Goal: Task Accomplishment & Management: Complete application form

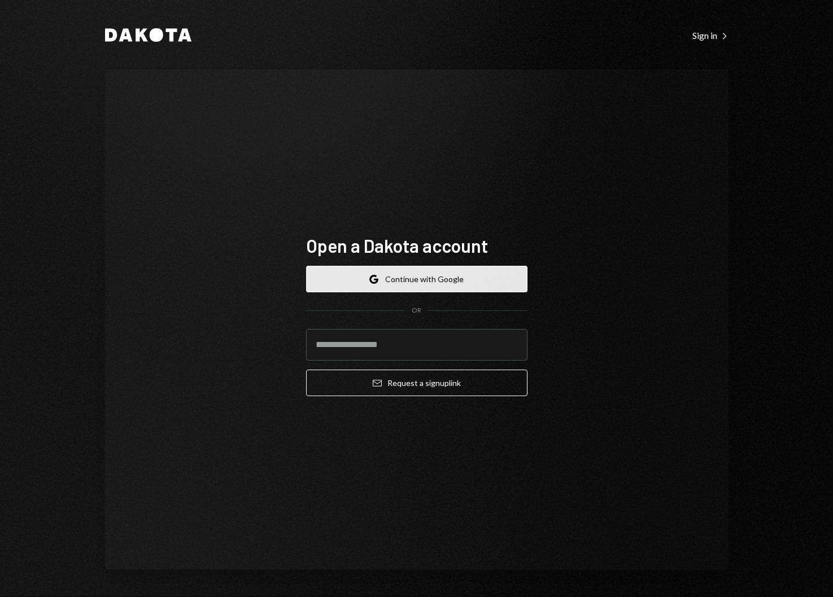
click at [388, 283] on button "Google Continue with Google" at bounding box center [416, 279] width 221 height 27
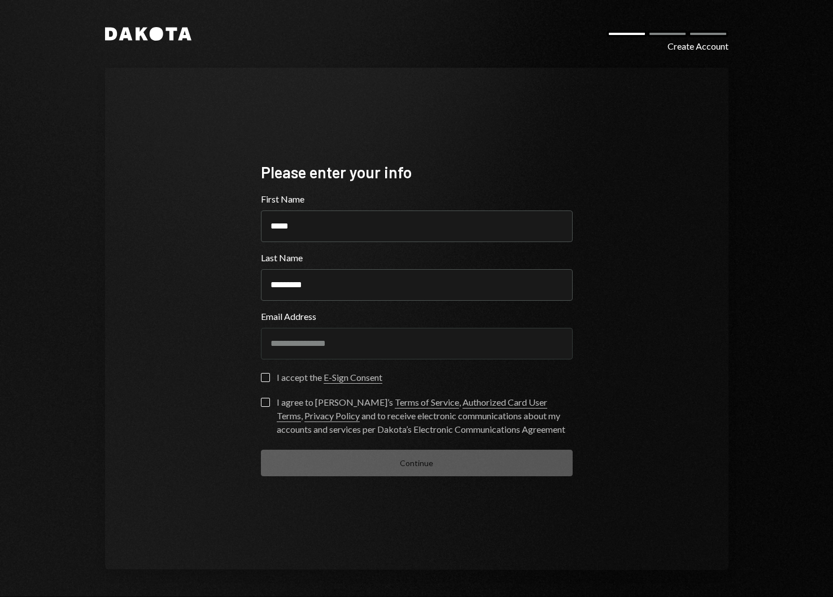
click at [268, 379] on button "I accept the E-Sign Consent" at bounding box center [265, 377] width 9 height 9
click at [267, 404] on button "I agree to Dakota’s Terms of Service , Authorized Card User Terms , Privacy Pol…" at bounding box center [265, 402] width 9 height 9
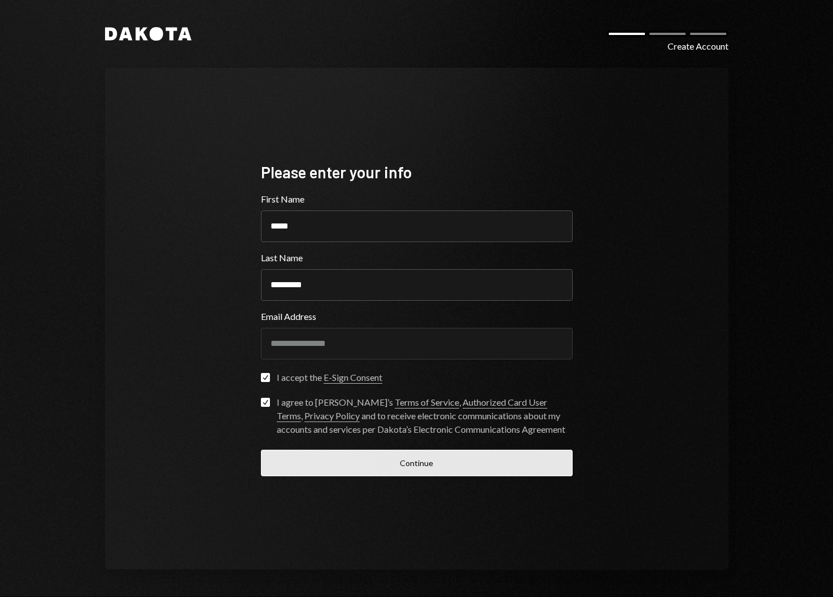
click at [321, 466] on button "Continue" at bounding box center [417, 463] width 312 height 27
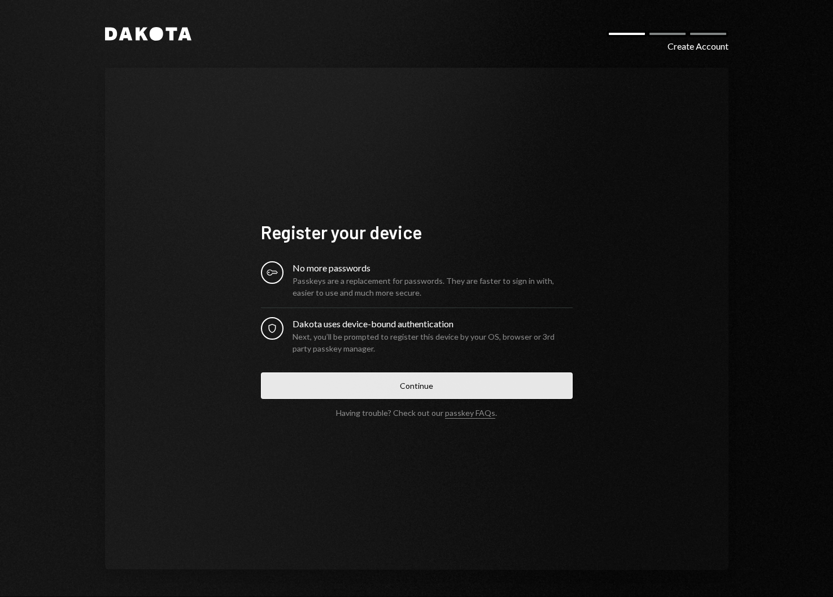
click at [411, 395] on button "Continue" at bounding box center [417, 386] width 312 height 27
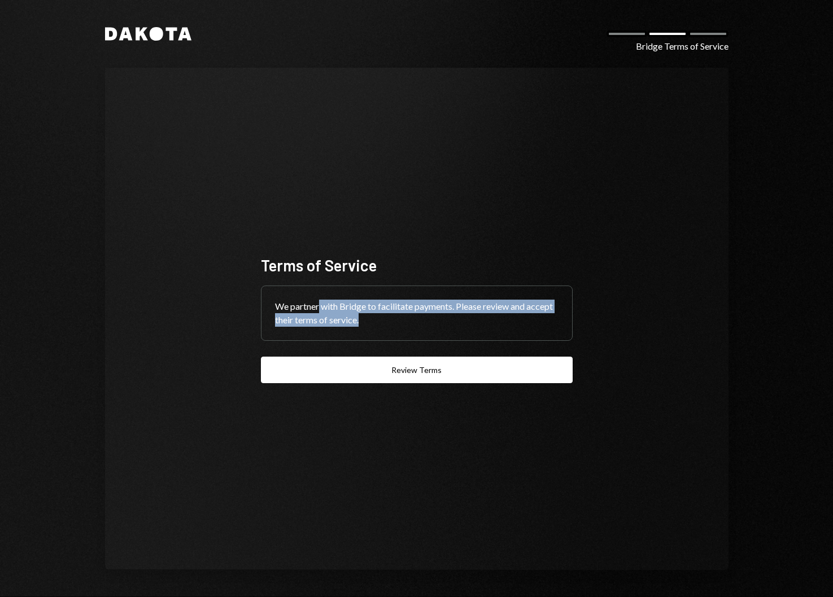
drag, startPoint x: 318, startPoint y: 310, endPoint x: 453, endPoint y: 321, distance: 135.4
click at [453, 321] on div "We partner with Bridge to facilitate payments. Please review and accept their t…" at bounding box center [416, 313] width 310 height 54
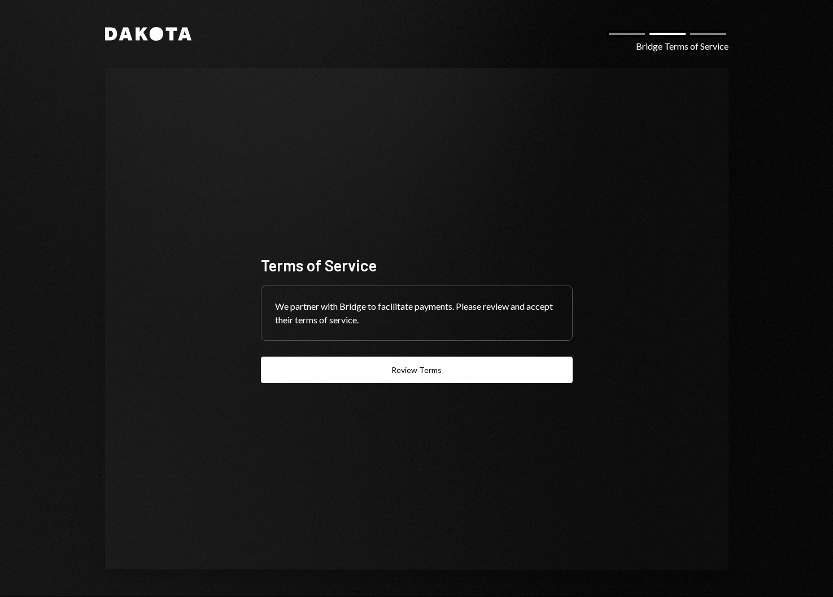
click at [390, 387] on div "Terms of Service We partner with Bridge to facilitate payments. Please review a…" at bounding box center [416, 318] width 339 height 219
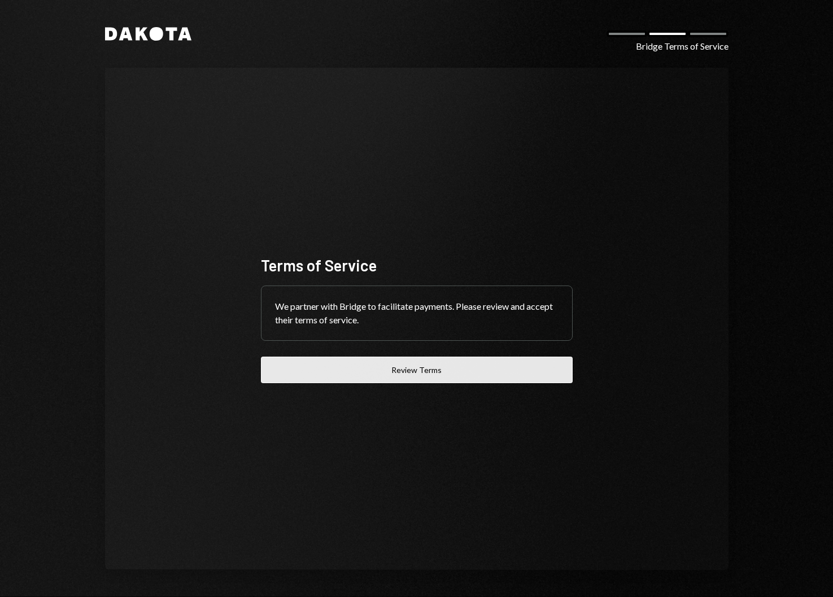
click at [391, 378] on button "Review Terms" at bounding box center [417, 370] width 312 height 27
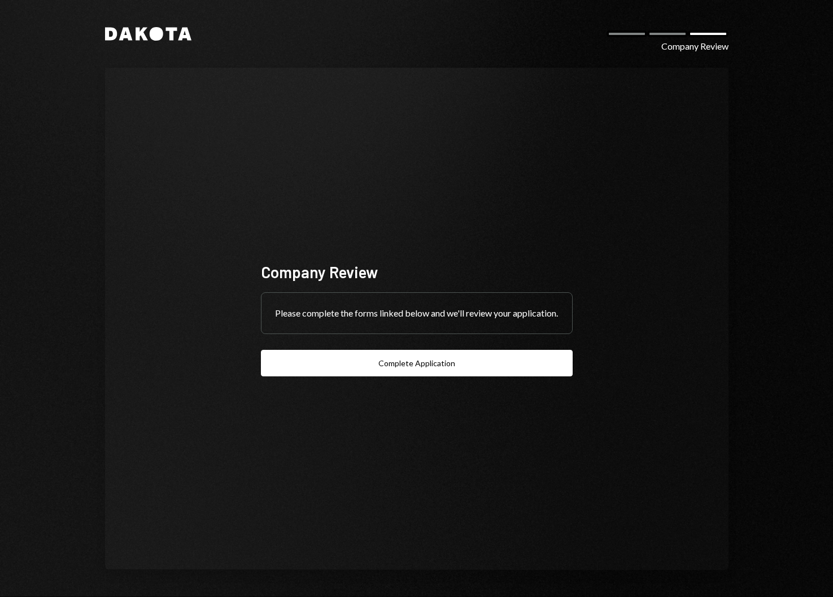
click at [122, 25] on div "Dakota Company Review Company Review Please complete the forms linked below and…" at bounding box center [416, 298] width 677 height 597
click at [129, 39] on icon at bounding box center [126, 34] width 14 height 13
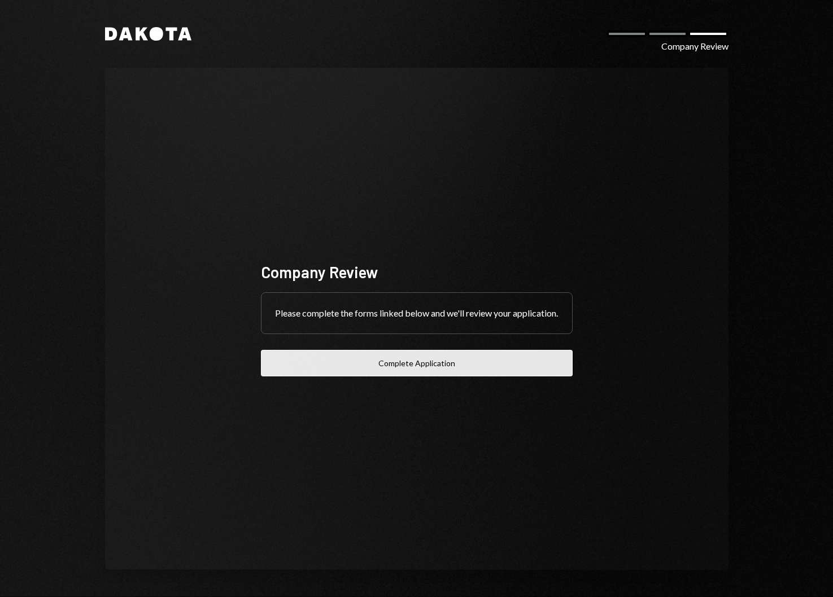
click at [397, 374] on button "Complete Application" at bounding box center [417, 363] width 312 height 27
